Goal: Check status: Check status

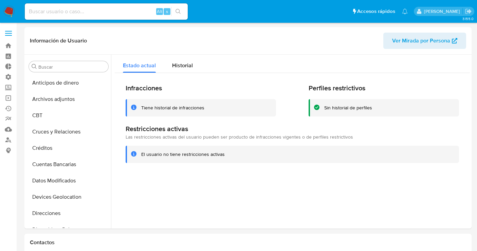
select select "10"
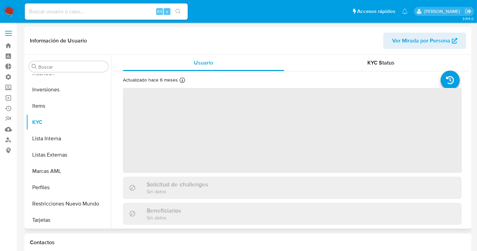
scroll to position [319, 0]
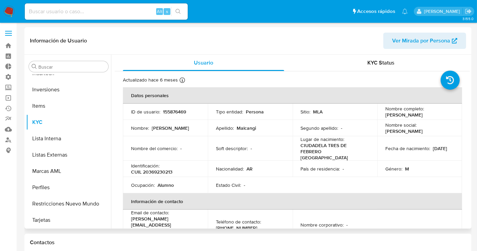
select select "10"
click at [53, 86] on button "Inversiones" at bounding box center [65, 89] width 79 height 16
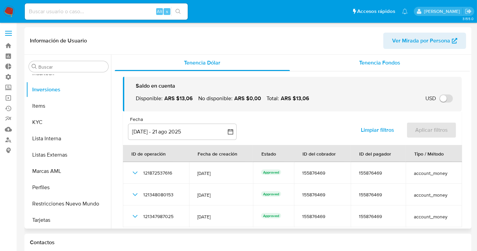
click at [366, 63] on span "Tenencia Fondos" at bounding box center [379, 63] width 41 height 8
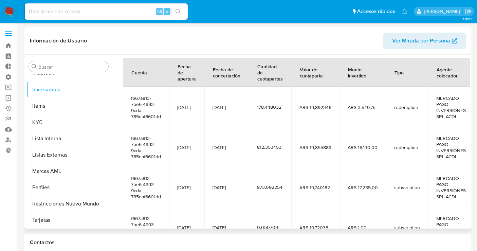
scroll to position [75, 0]
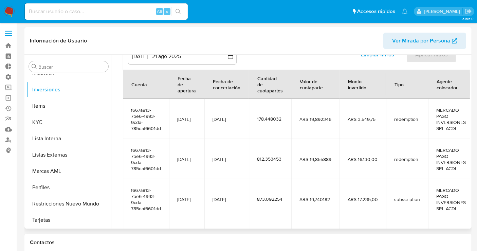
drag, startPoint x: 263, startPoint y: 164, endPoint x: 271, endPoint y: 164, distance: 7.5
click at [270, 164] on td "812.353453" at bounding box center [270, 159] width 42 height 40
click at [281, 164] on td "812.353453" at bounding box center [270, 159] width 42 height 40
drag, startPoint x: 291, startPoint y: 160, endPoint x: 263, endPoint y: 159, distance: 28.2
click at [263, 159] on td "812.353453" at bounding box center [270, 159] width 42 height 40
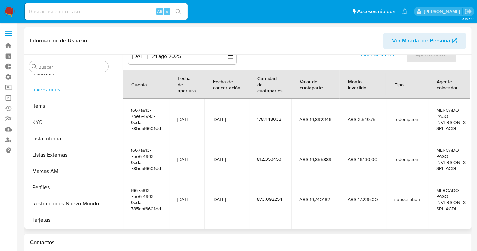
drag, startPoint x: 259, startPoint y: 201, endPoint x: 289, endPoint y: 200, distance: 29.9
click at [289, 200] on td "873.092254" at bounding box center [270, 199] width 42 height 40
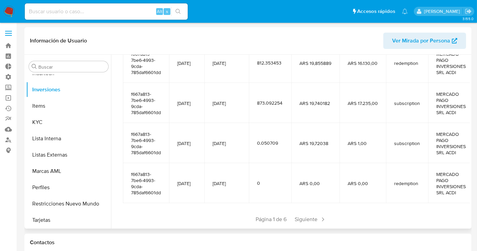
scroll to position [187, 0]
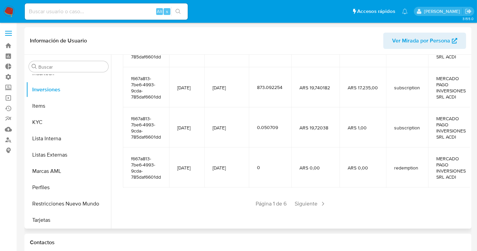
click at [262, 204] on span "Página 1 de 6" at bounding box center [271, 203] width 31 height 7
click at [304, 203] on span "Siguiente" at bounding box center [310, 203] width 37 height 11
click at [328, 207] on span "Siguiente" at bounding box center [330, 203] width 37 height 11
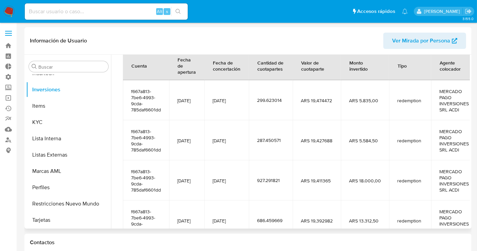
scroll to position [181, 0]
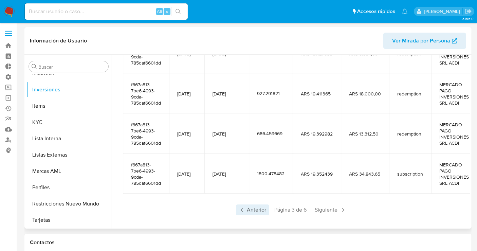
click at [261, 206] on span "Anterior" at bounding box center [252, 209] width 33 height 11
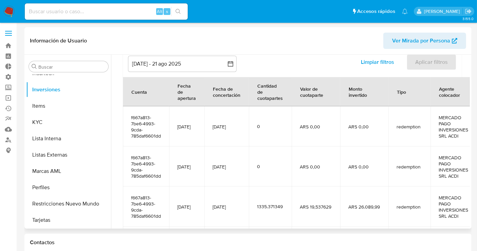
scroll to position [187, 0]
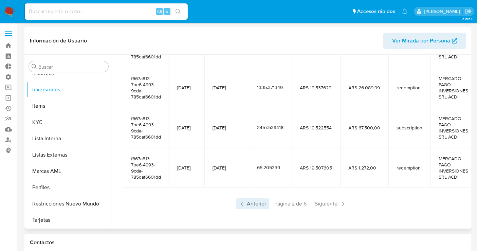
click at [255, 206] on span "Anterior" at bounding box center [252, 203] width 33 height 11
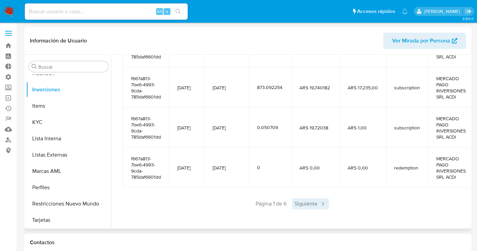
click at [312, 202] on span "Siguiente" at bounding box center [310, 203] width 37 height 11
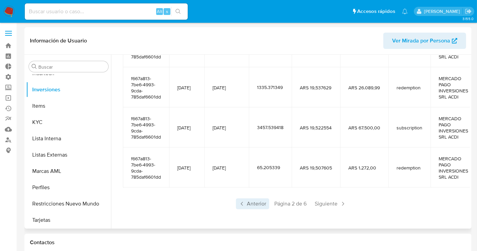
click at [262, 207] on span "Anterior" at bounding box center [252, 203] width 33 height 11
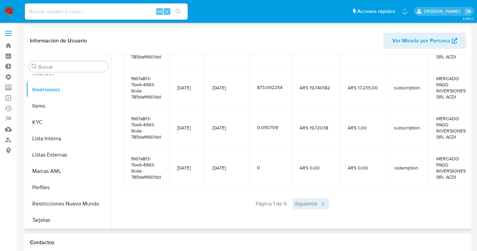
click at [306, 205] on span "Siguiente" at bounding box center [310, 203] width 37 height 11
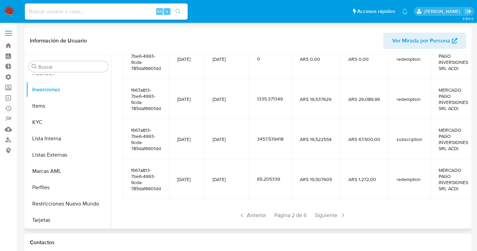
scroll to position [187, 0]
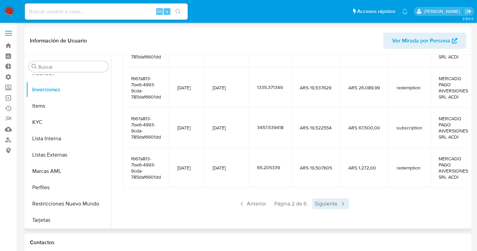
click at [324, 204] on span "Siguiente" at bounding box center [330, 203] width 37 height 11
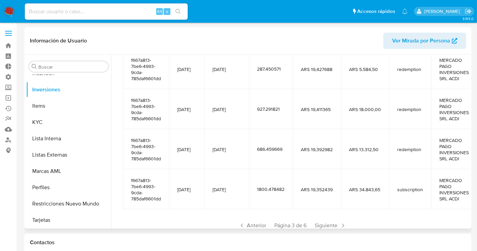
scroll to position [181, 0]
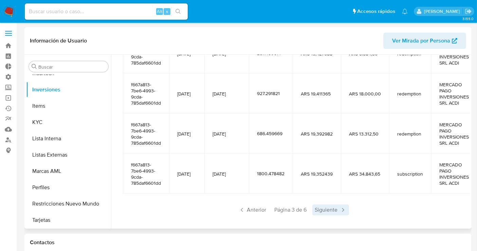
click at [320, 204] on span "Siguiente" at bounding box center [330, 209] width 37 height 11
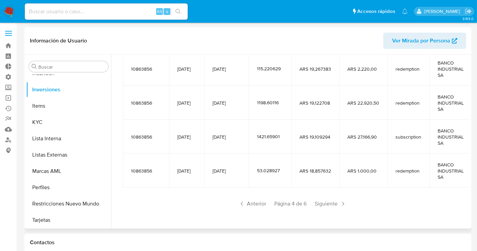
scroll to position [87, 0]
